Goal: Task Accomplishment & Management: Manage account settings

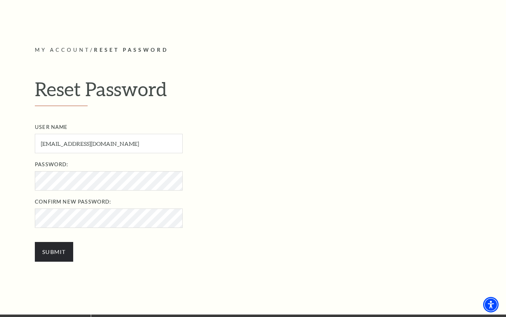
scroll to position [158, 0]
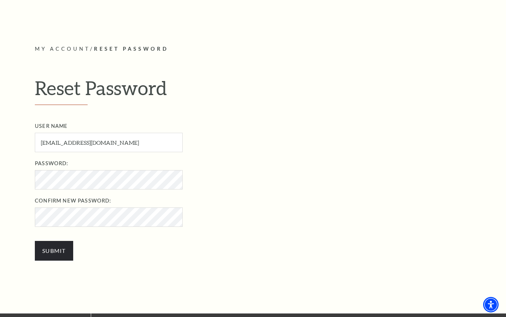
click at [32, 178] on div "My Account / Reset Password Reset Password User Name srland@gmail.com User Name…" at bounding box center [253, 156] width 451 height 315
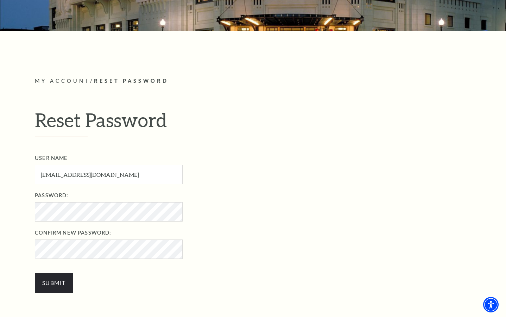
scroll to position [111, 0]
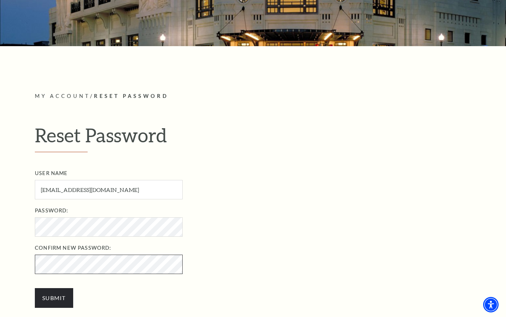
click at [25, 265] on div "My Account / Reset Password Reset Password User Name srland@gmail.com User Name…" at bounding box center [253, 203] width 506 height 315
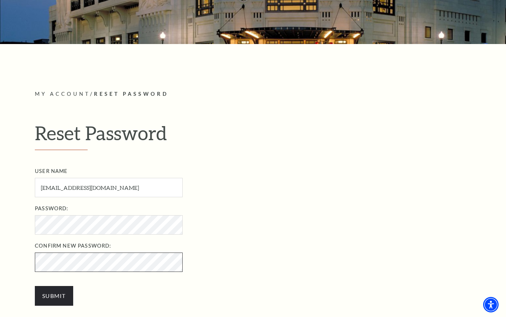
scroll to position [113, 0]
click at [62, 297] on input "Submit" at bounding box center [54, 296] width 38 height 20
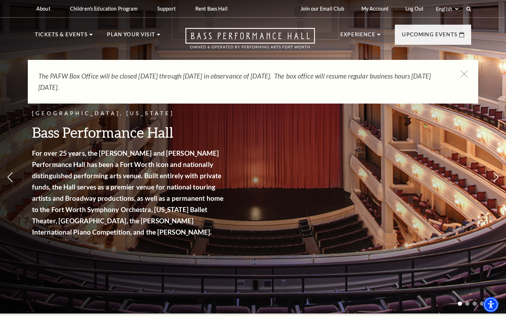
scroll to position [1, 0]
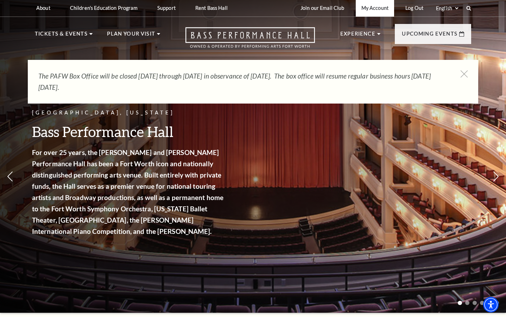
click at [357, 8] on link "My Account" at bounding box center [375, 7] width 38 height 17
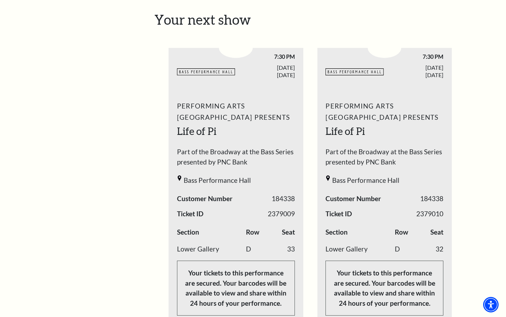
scroll to position [291, 0]
